Goal: Information Seeking & Learning: Check status

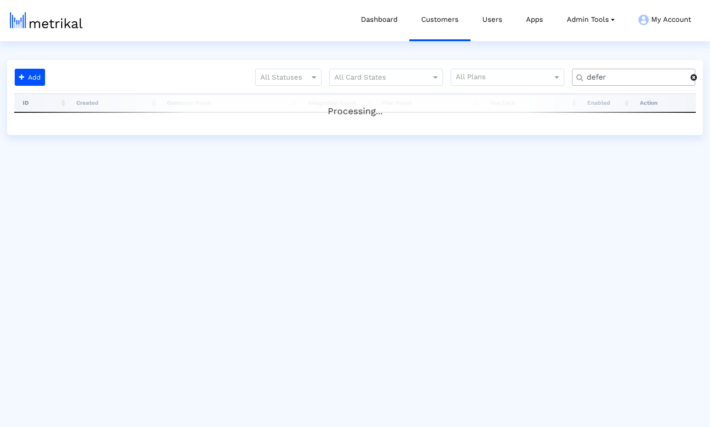
click at [694, 77] on span at bounding box center [694, 78] width 7 height 8
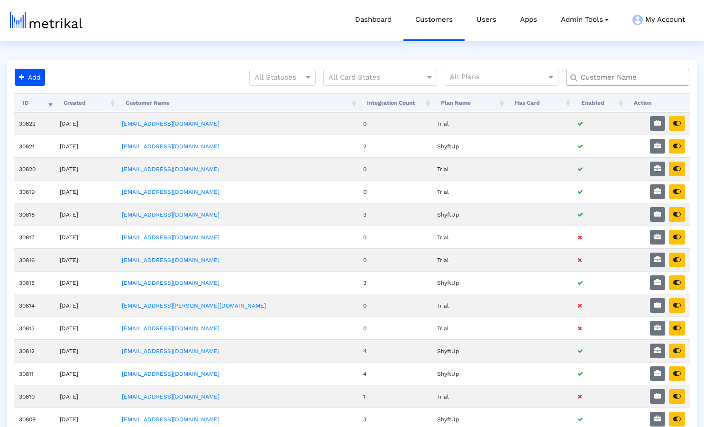
click at [626, 78] on input "text" at bounding box center [629, 78] width 111 height 10
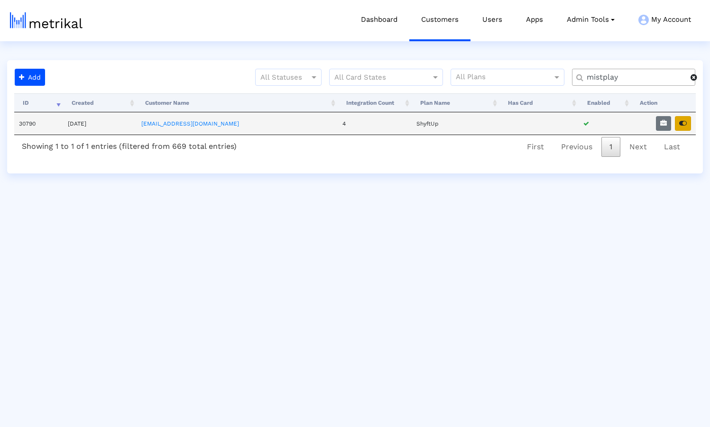
type input "mistplay"
click at [683, 127] on button "button" at bounding box center [683, 123] width 16 height 15
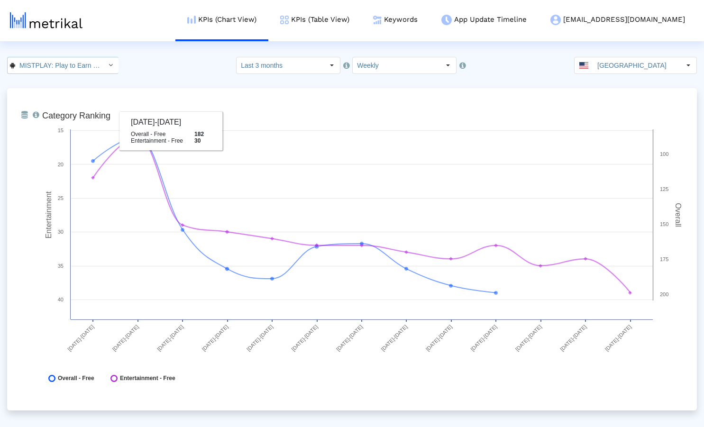
click at [90, 64] on input "MISTPLAY: Play to Earn Money < com.mistplay.mistplay >" at bounding box center [57, 65] width 85 height 16
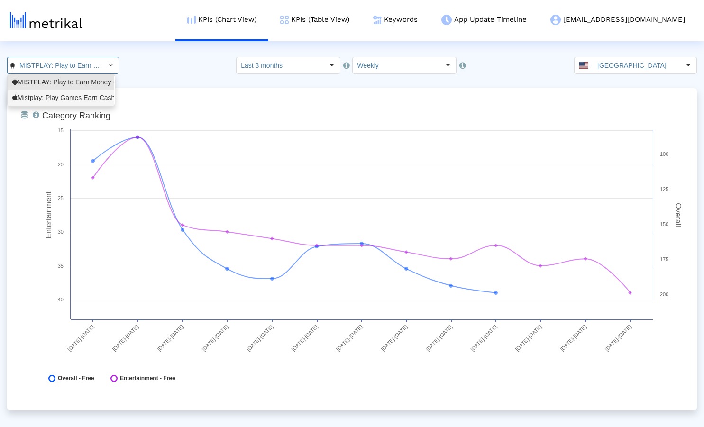
click at [66, 96] on div "Mistplay: Play Games Earn Cash <6739352969>" at bounding box center [61, 97] width 98 height 9
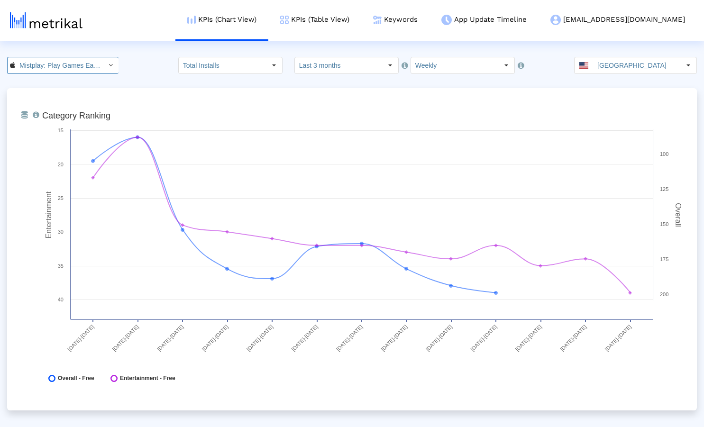
scroll to position [0, 71]
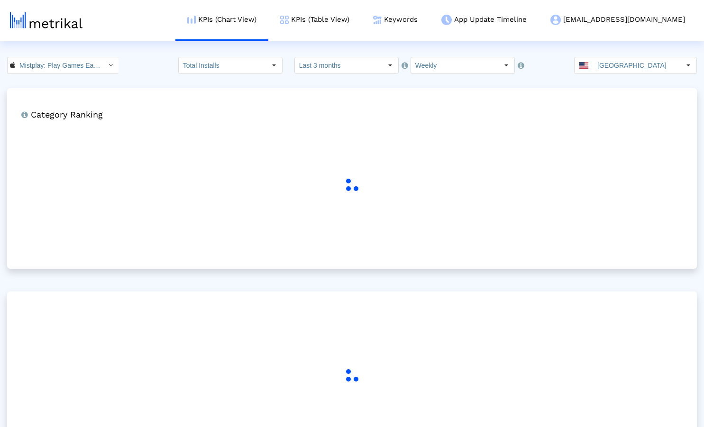
click at [157, 69] on div "Mistplay: Play Games Earn Cash < 6739352969 > Pull down to refresh... Release t…" at bounding box center [352, 65] width 704 height 17
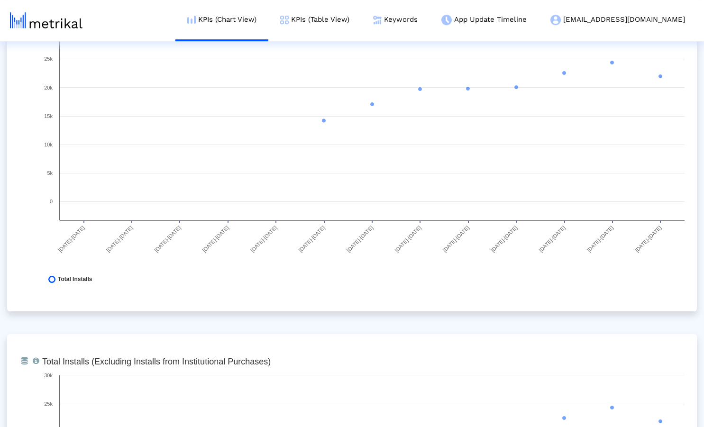
scroll to position [0, 0]
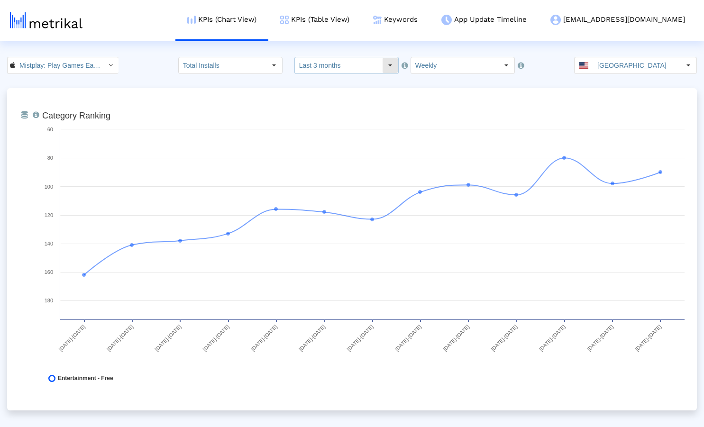
click at [331, 70] on input "Last 3 months" at bounding box center [338, 65] width 87 height 16
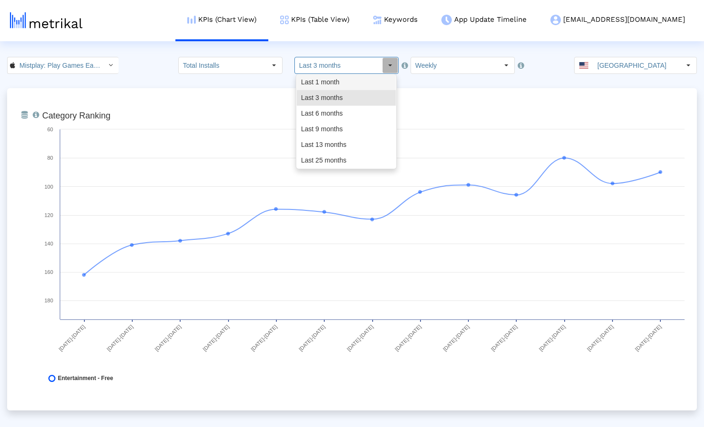
click at [330, 85] on div "Last 1 month" at bounding box center [346, 82] width 99 height 16
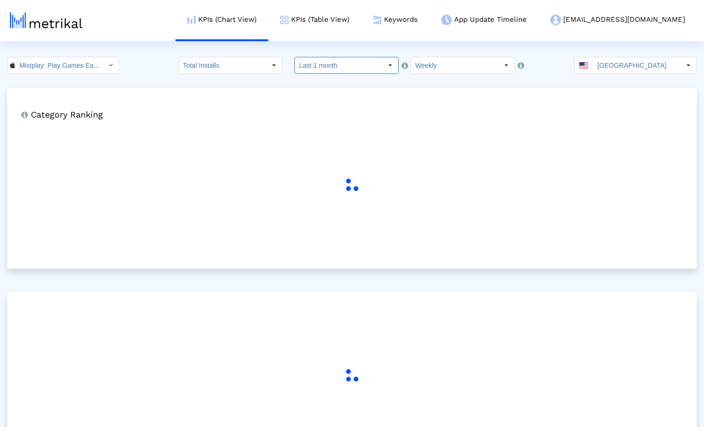
click at [205, 82] on crea-index "Mistplay: Play Games Earn Cash < 6739352969 > Pull down to refresh... Release t…" at bounding box center [352, 269] width 704 height 425
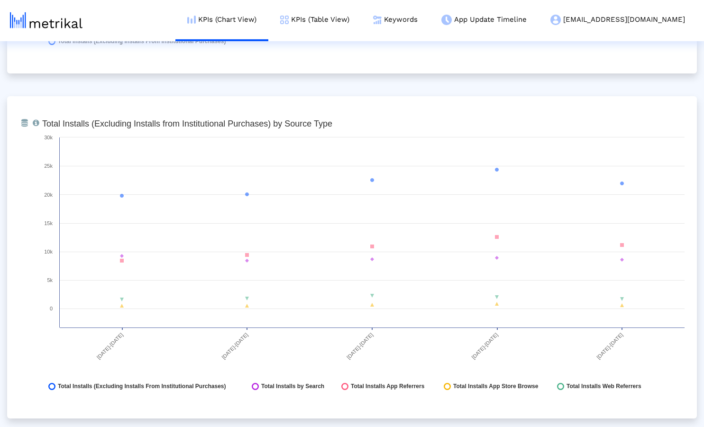
scroll to position [1047, 0]
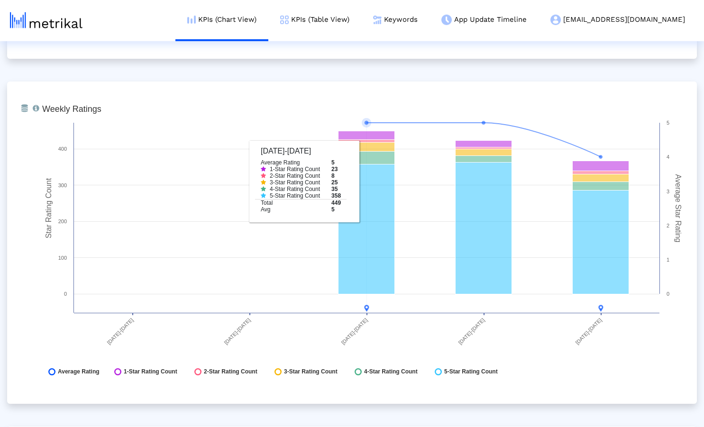
scroll to position [2443, 0]
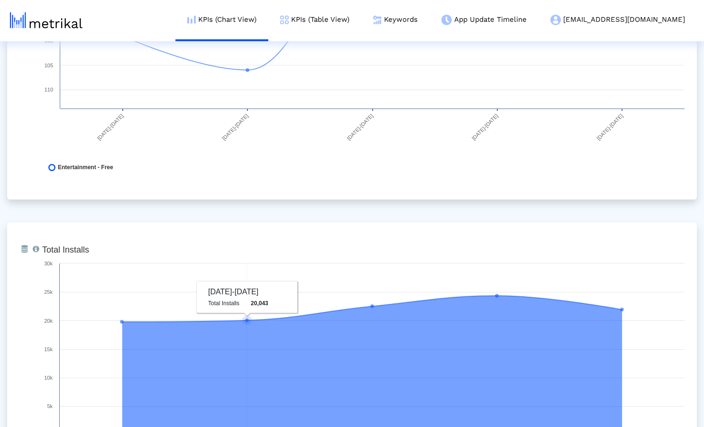
scroll to position [0, 0]
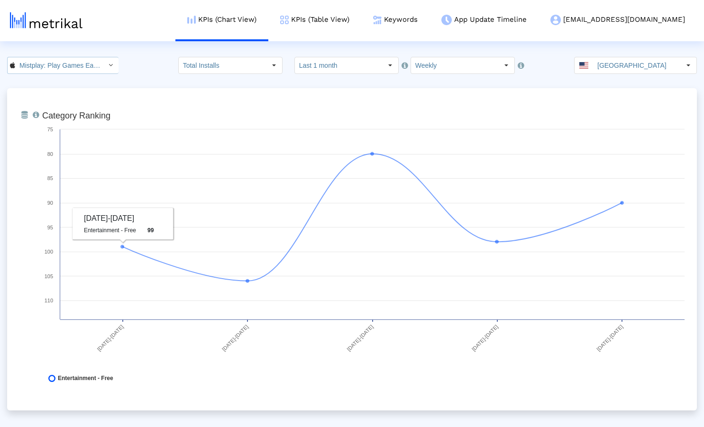
click at [94, 65] on input "Mistplay: Play Games Earn Cash < 6739352969 >" at bounding box center [57, 65] width 85 height 16
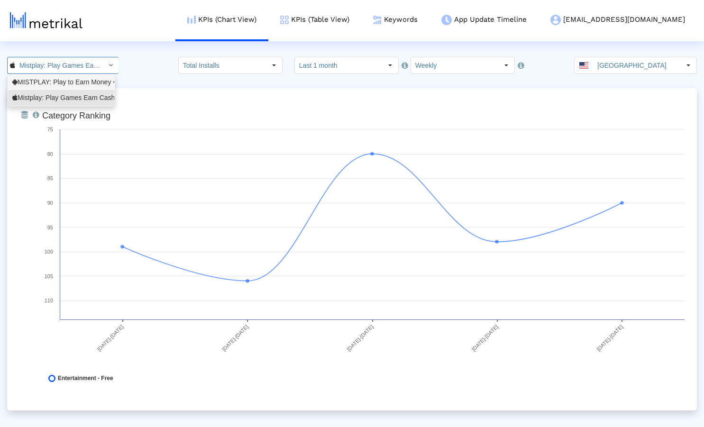
click at [77, 78] on div "MISTPLAY: Play to Earn Money <com.mistplay.mistplay>" at bounding box center [61, 82] width 98 height 9
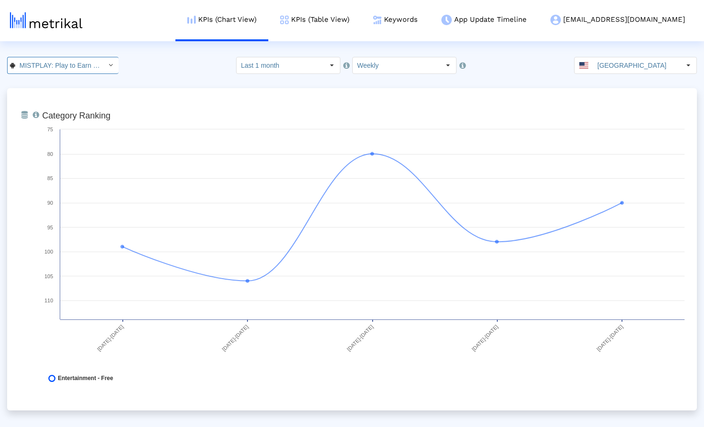
scroll to position [0, 96]
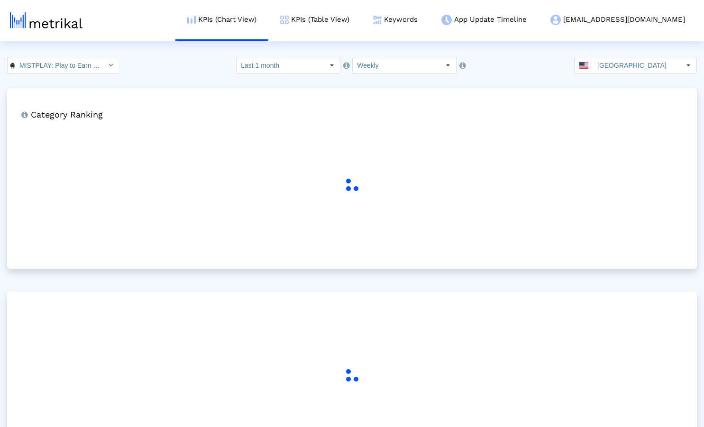
click at [140, 78] on crea-index "MISTPLAY: Play to Earn Money < com.mistplay.mistplay > Pull down to refresh... …" at bounding box center [352, 269] width 704 height 425
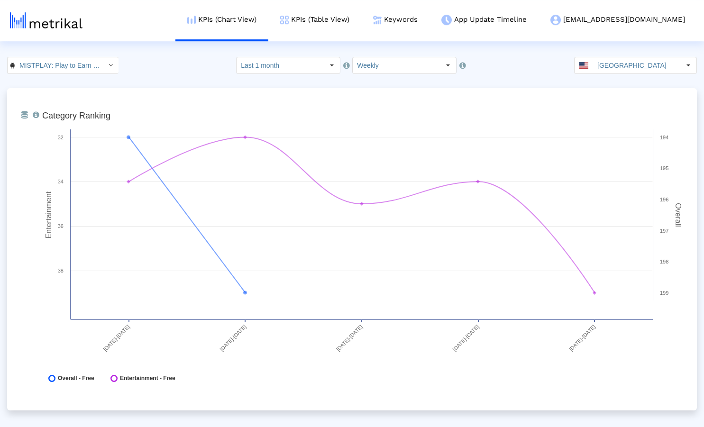
scroll to position [0, 0]
click at [319, 63] on input "Last 1 month" at bounding box center [280, 65] width 87 height 16
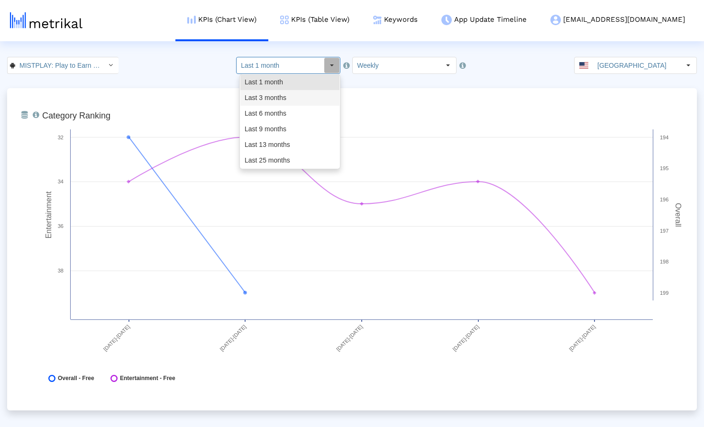
click at [298, 92] on div "Last 3 months" at bounding box center [289, 98] width 99 height 16
type input "Last 3 months"
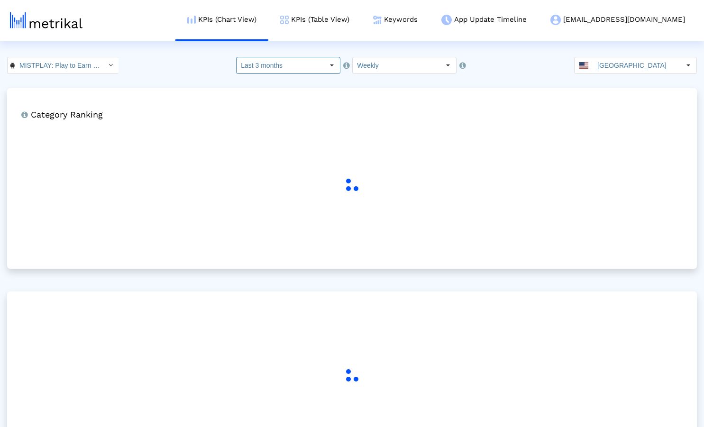
click at [176, 67] on div "MISTPLAY: Play to Earn Money < com.mistplay.mistplay > Pull down to refresh... …" at bounding box center [352, 65] width 704 height 17
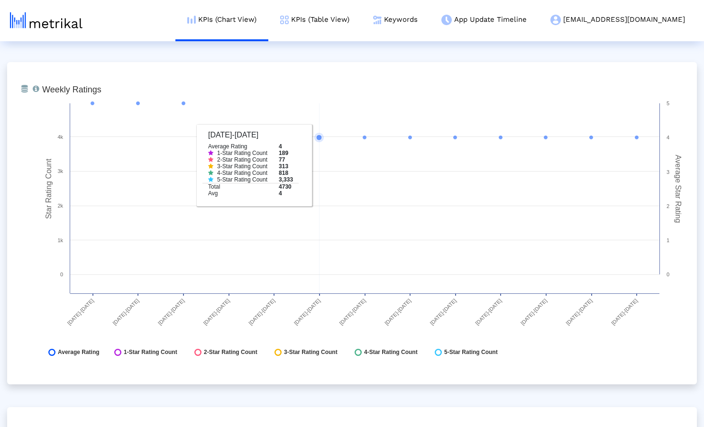
scroll to position [1396, 0]
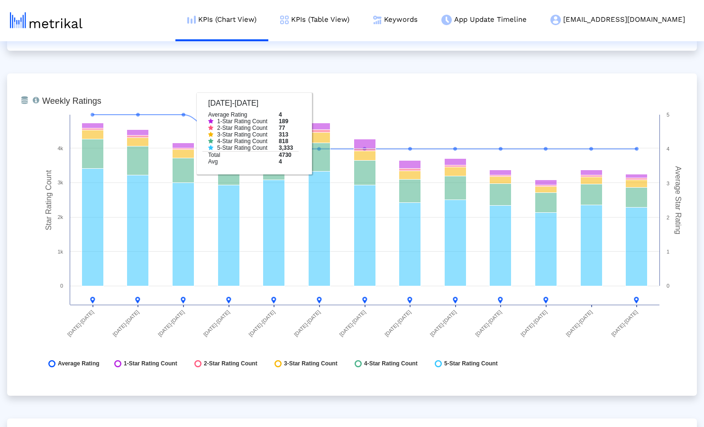
click at [311, 62] on div "From Database Ranking of the app in the Overall and Category Charts. Created wi…" at bounding box center [352, 407] width 690 height 3430
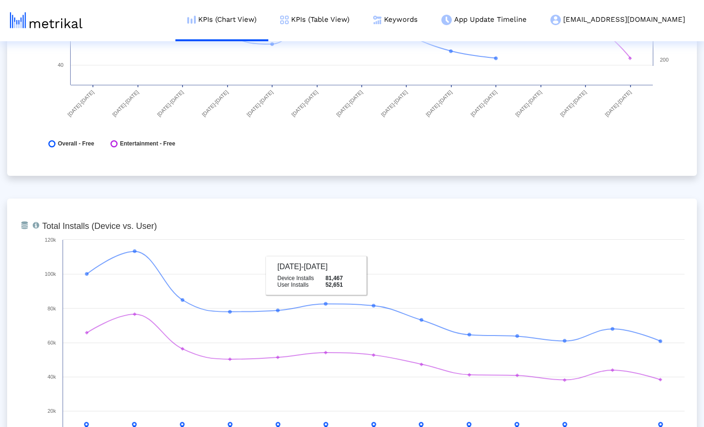
scroll to position [0, 0]
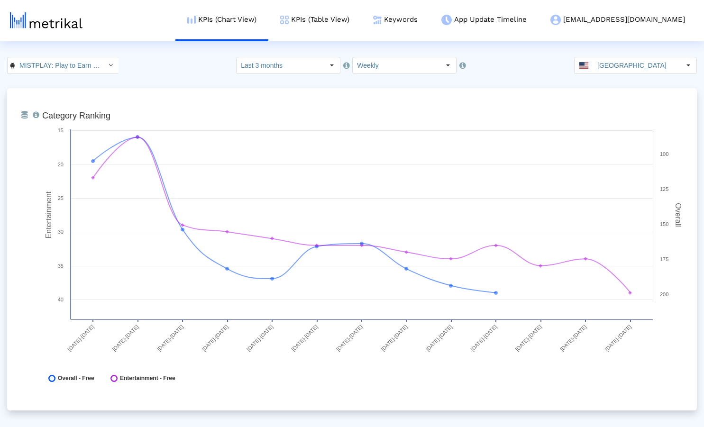
click at [185, 61] on div "MISTPLAY: Play to Earn Money < com.mistplay.mistplay > Pull down to refresh... …" at bounding box center [352, 65] width 704 height 17
click at [430, 20] on link "Keywords" at bounding box center [395, 19] width 68 height 39
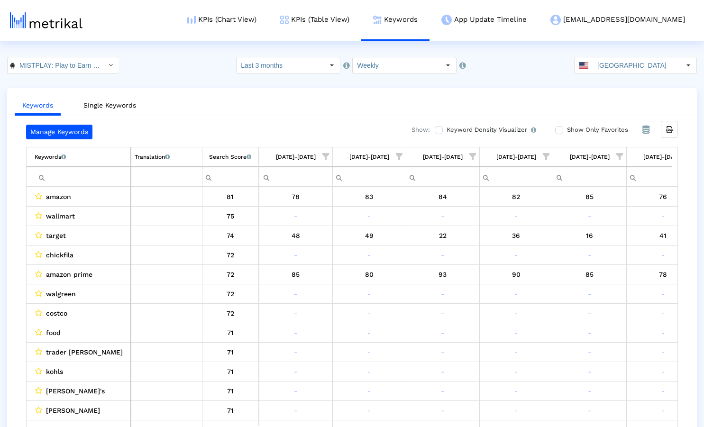
scroll to position [0, 543]
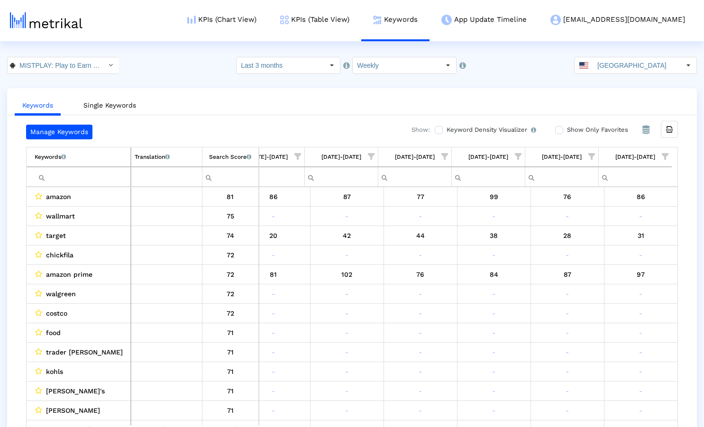
click at [559, 129] on input "Show Only Favorites" at bounding box center [558, 130] width 6 height 6
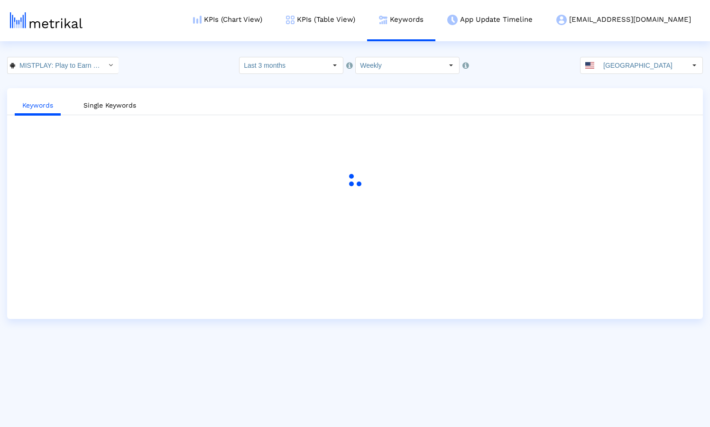
click at [345, 93] on div "Keywords Single Keywords" at bounding box center [355, 203] width 696 height 231
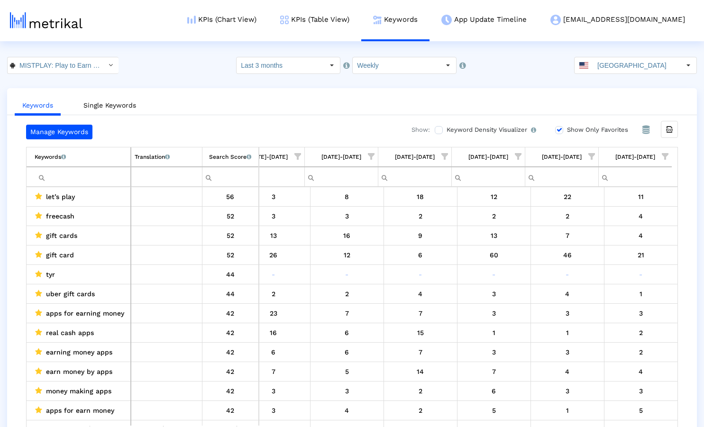
click at [486, 94] on ul "Keywords Single Keywords" at bounding box center [352, 104] width 690 height 22
click at [670, 129] on icon "Export all data" at bounding box center [669, 129] width 9 height 9
click at [611, 65] on input "[GEOGRAPHIC_DATA]" at bounding box center [636, 65] width 87 height 16
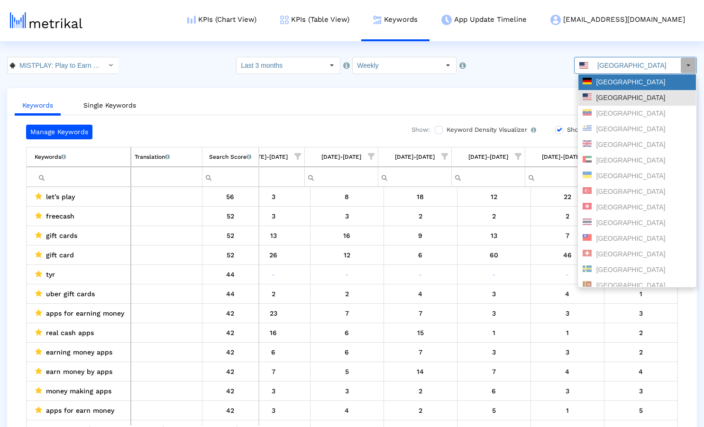
click at [612, 83] on div "[GEOGRAPHIC_DATA]" at bounding box center [637, 82] width 109 height 9
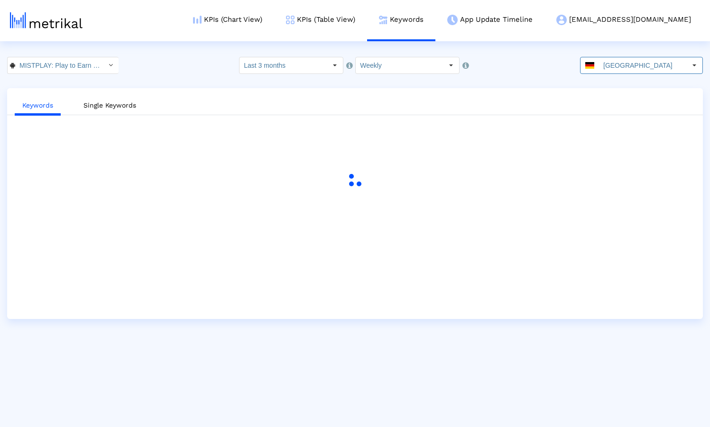
click at [481, 82] on crea-index "MISTPLAY: Play to Earn Money < com.mistplay.mistplay > Select how far back from…" at bounding box center [355, 188] width 710 height 262
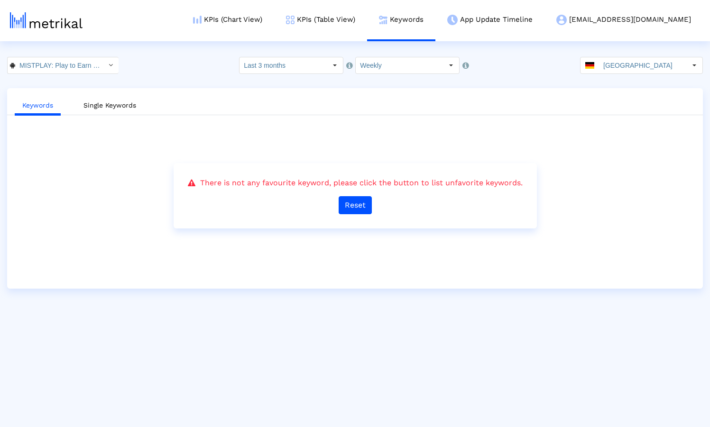
click at [314, 91] on div "Keywords Single Keywords There is not any favourite keyword, please click the b…" at bounding box center [355, 188] width 696 height 201
click at [262, 21] on link "KPIs (Chart View)" at bounding box center [227, 19] width 93 height 39
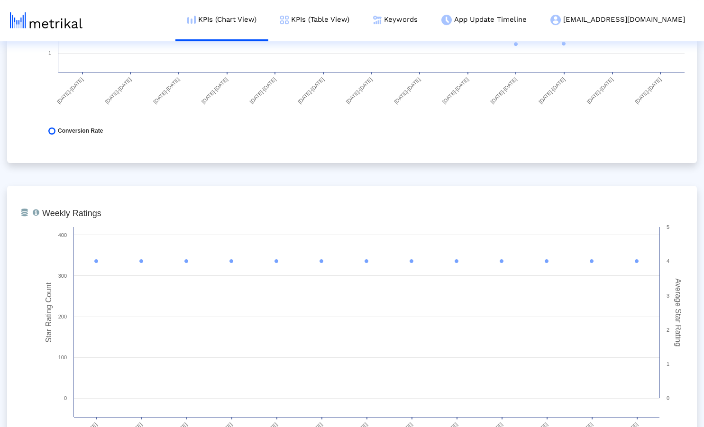
scroll to position [1388, 0]
